Goal: Contribute content

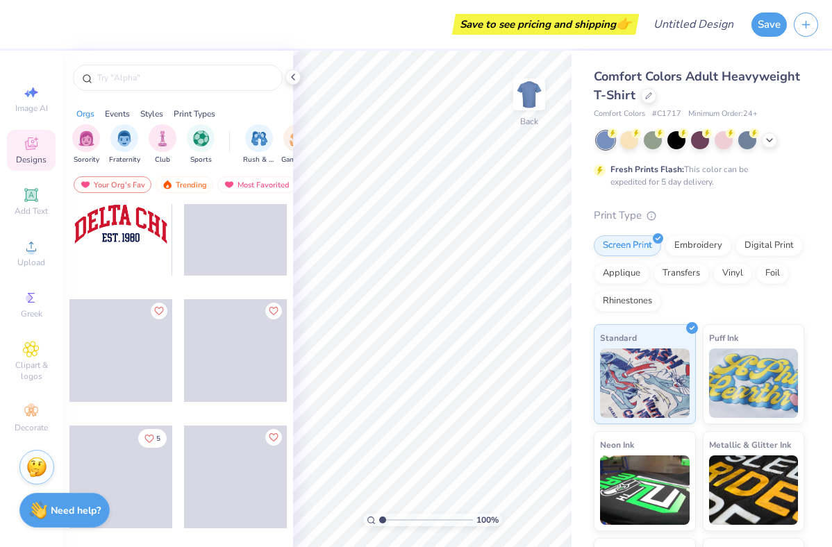
scroll to position [1193, 0]
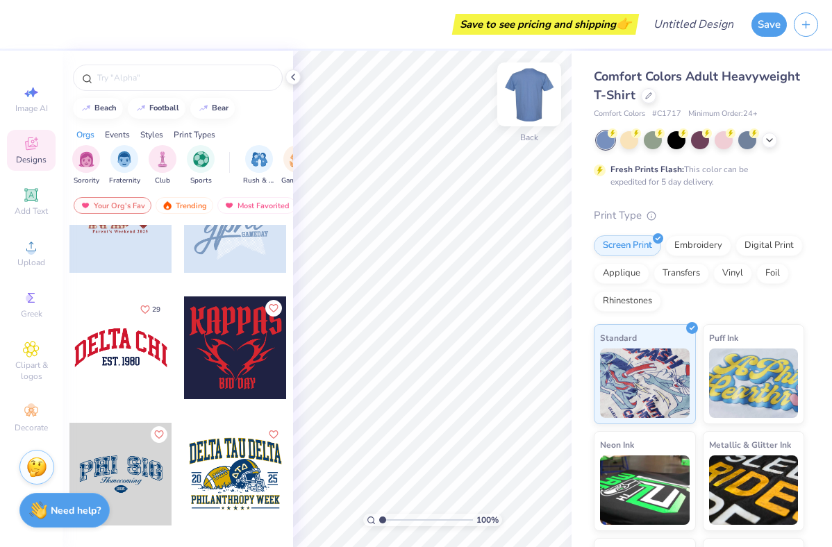
click at [524, 87] on img at bounding box center [529, 95] width 56 height 56
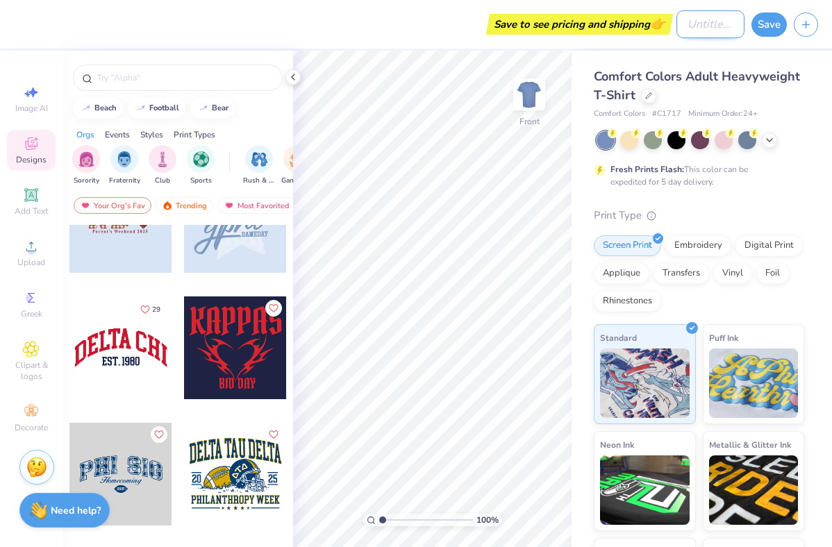
click at [690, 31] on input "Design Title" at bounding box center [710, 24] width 68 height 28
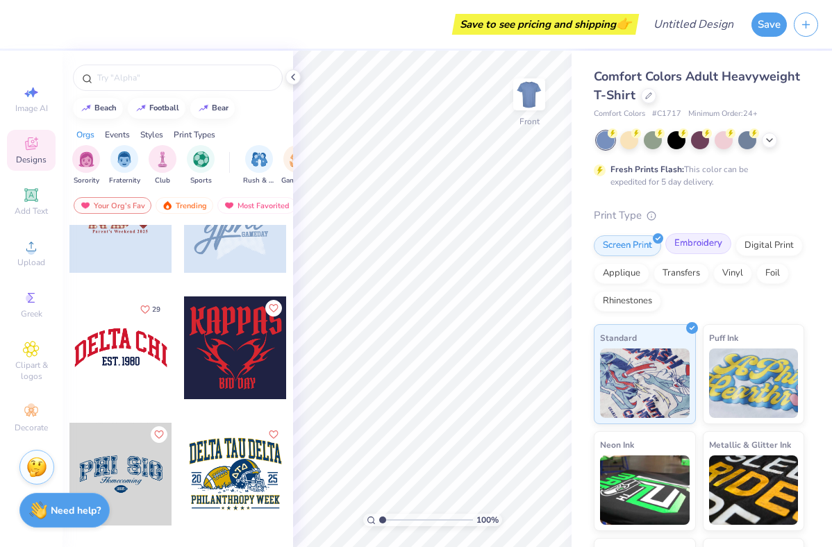
click at [703, 241] on div "Embroidery" at bounding box center [698, 243] width 66 height 21
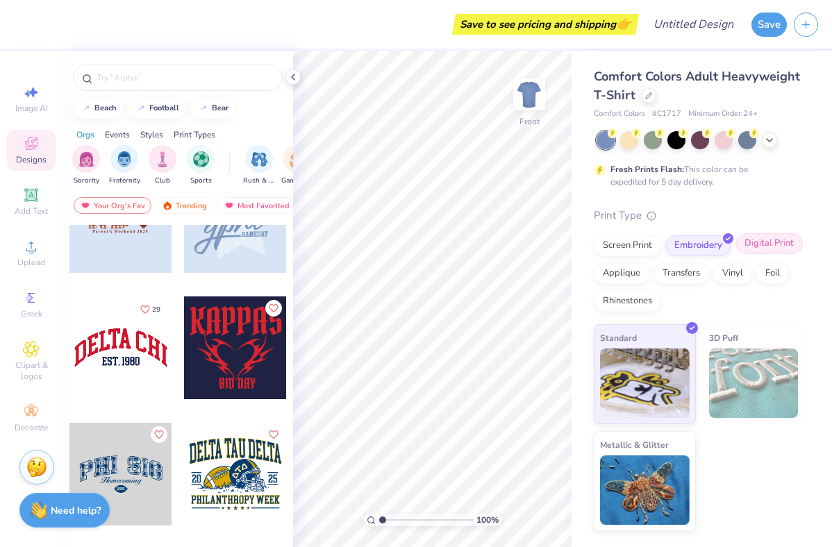
click at [766, 240] on div "Digital Print" at bounding box center [768, 243] width 67 height 21
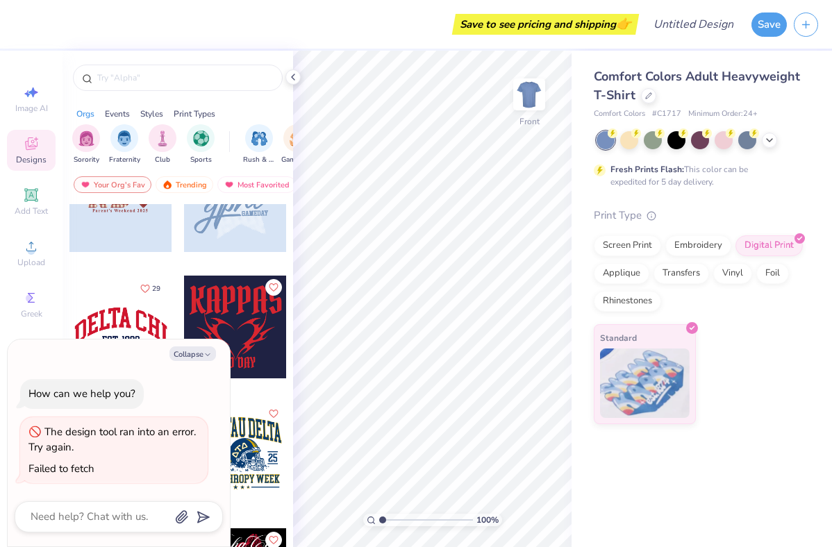
type textarea "x"
